Goal: Information Seeking & Learning: Learn about a topic

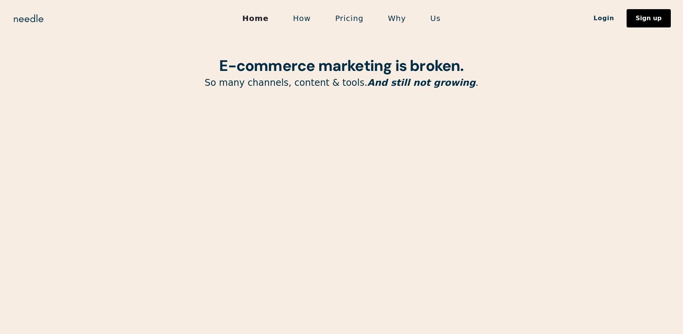
click at [306, 16] on link "How" at bounding box center [302, 18] width 42 height 16
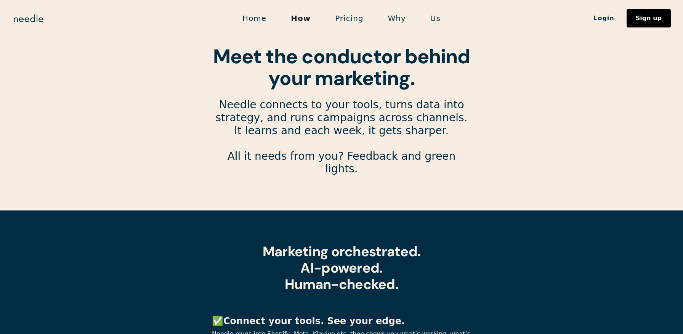
click at [349, 21] on link "Pricing" at bounding box center [349, 18] width 53 height 16
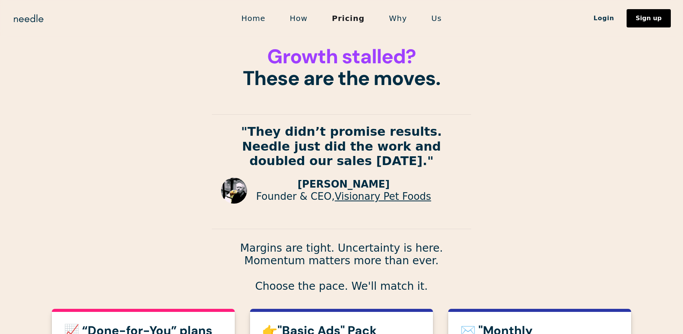
click at [398, 20] on link "Why" at bounding box center [398, 18] width 42 height 16
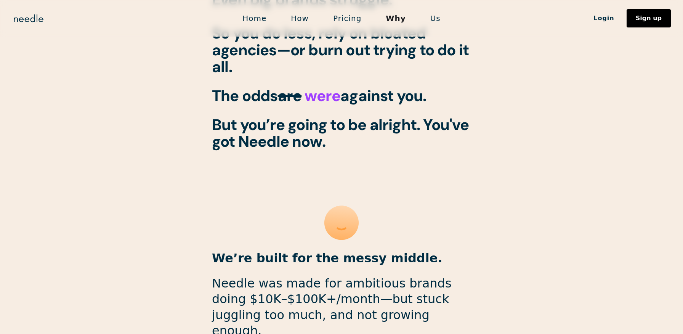
scroll to position [772, 0]
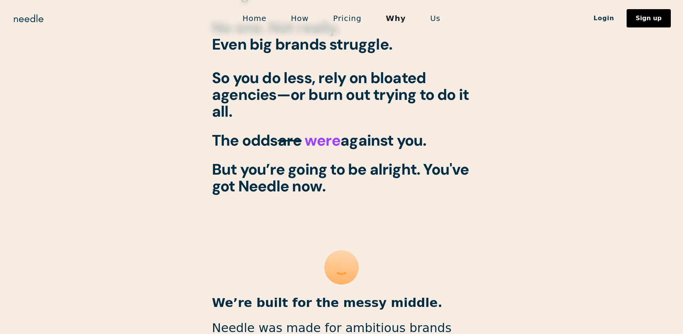
click at [435, 18] on link "Us" at bounding box center [435, 18] width 35 height 16
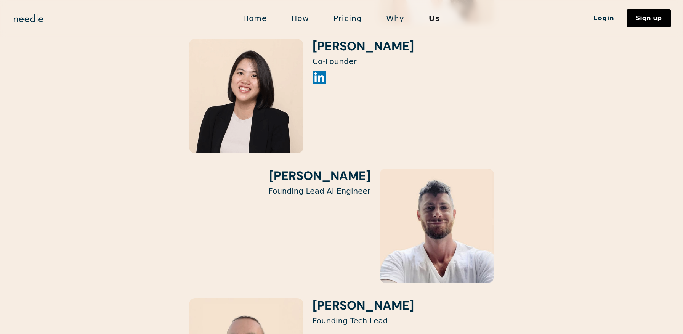
scroll to position [1145, 0]
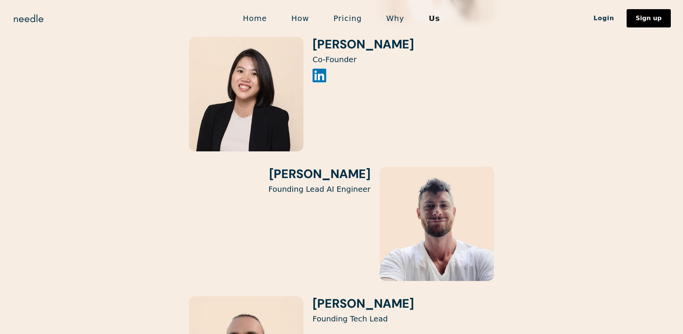
drag, startPoint x: 314, startPoint y: 157, endPoint x: 363, endPoint y: 159, distance: 48.8
copy h3 "Rachelle"
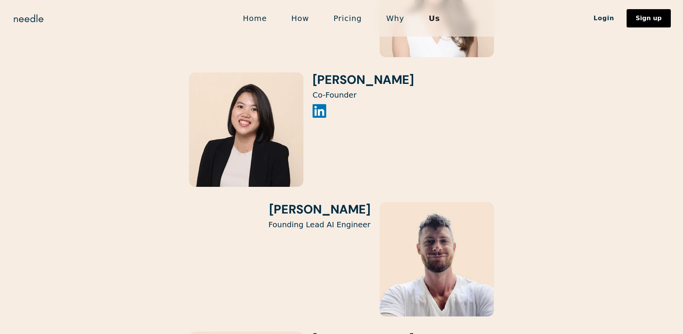
scroll to position [1109, 0]
